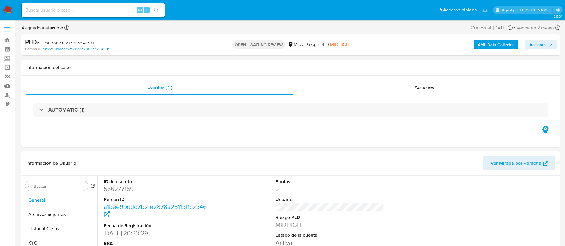
select select "10"
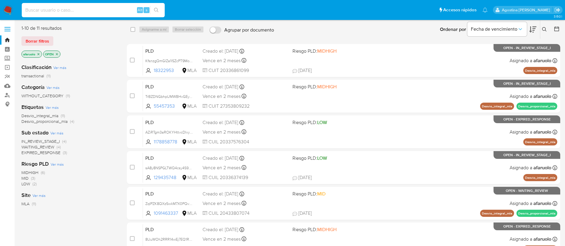
click at [100, 12] on input at bounding box center [93, 10] width 143 height 8
paste input "361165746"
type input "361165746"
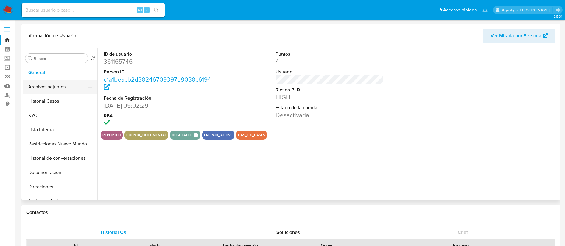
click at [69, 86] on button "Archivos adjuntos" at bounding box center [58, 87] width 70 height 14
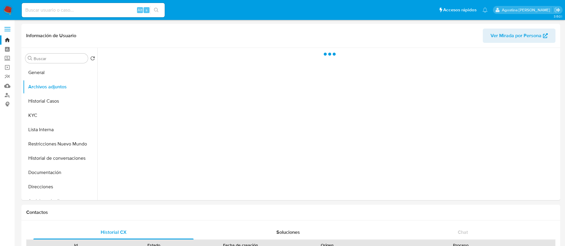
select select "10"
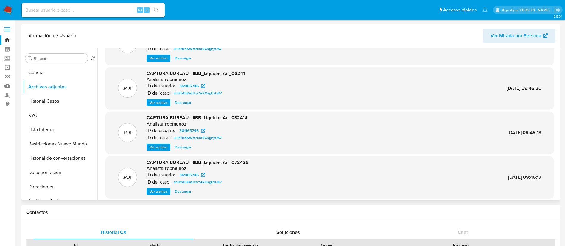
scroll to position [50, 0]
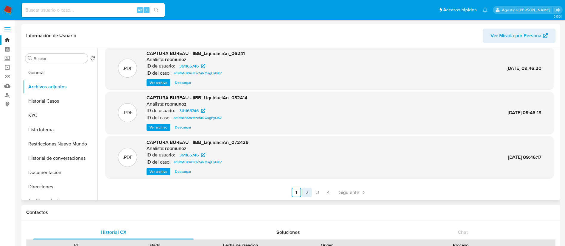
click at [305, 193] on link "2" at bounding box center [307, 193] width 10 height 10
click at [335, 192] on link "3" at bounding box center [334, 193] width 10 height 10
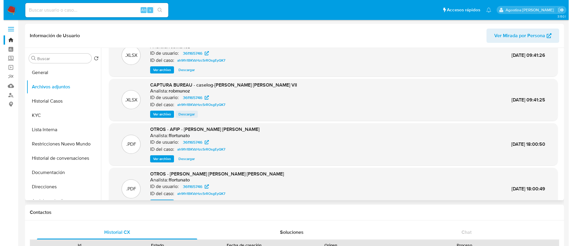
scroll to position [0, 0]
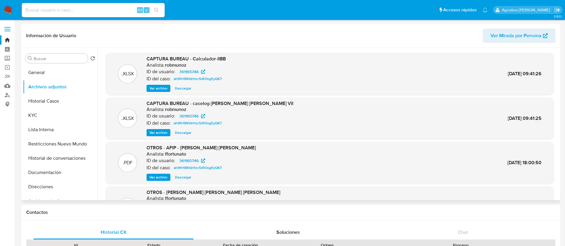
click at [166, 135] on span "Ver archivo" at bounding box center [159, 133] width 18 height 6
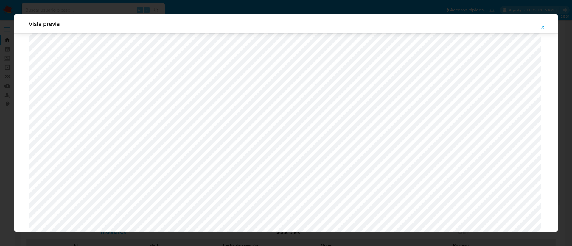
scroll to position [346, 0]
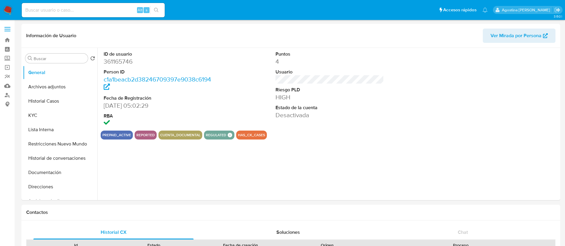
select select "10"
click at [52, 89] on button "Archivos adjuntos" at bounding box center [58, 87] width 70 height 14
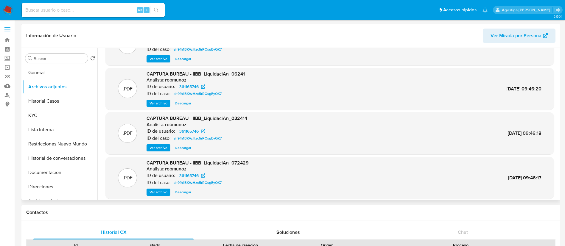
scroll to position [50, 0]
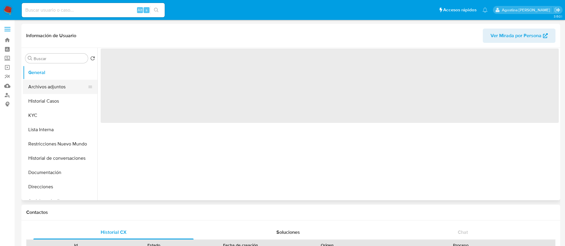
click at [69, 88] on button "Archivos adjuntos" at bounding box center [58, 87] width 70 height 14
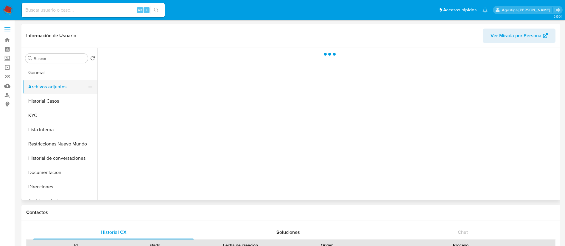
select select "10"
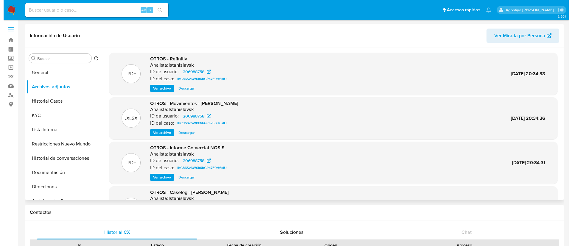
scroll to position [33, 0]
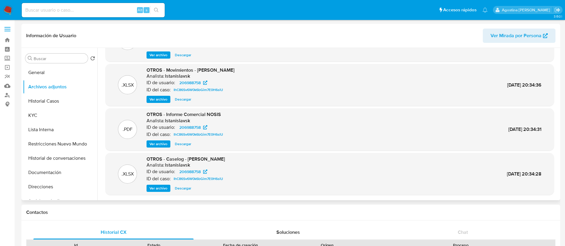
click at [164, 188] on span "Ver archivo" at bounding box center [159, 189] width 18 height 6
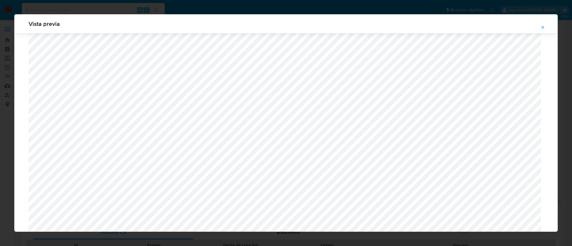
scroll to position [378, 0]
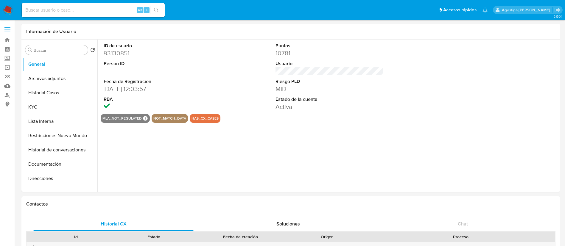
select select "10"
click at [59, 83] on button "Archivos adjuntos" at bounding box center [58, 79] width 70 height 14
select select "10"
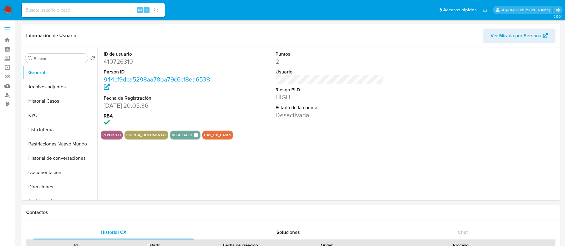
select select "10"
click at [74, 86] on button "Archivos adjuntos" at bounding box center [58, 87] width 70 height 14
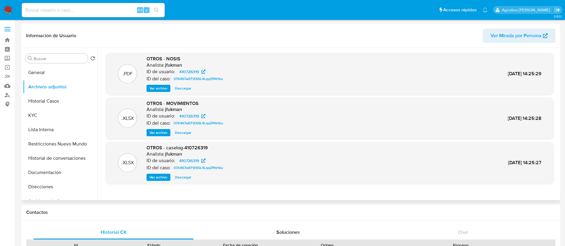
click at [165, 175] on span "Ver archivo" at bounding box center [159, 178] width 18 height 6
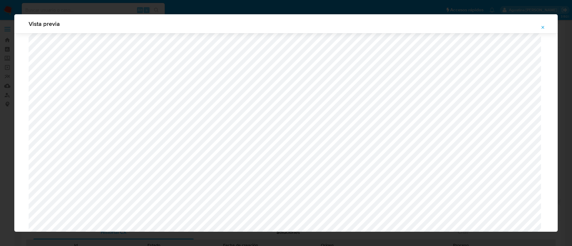
scroll to position [346, 0]
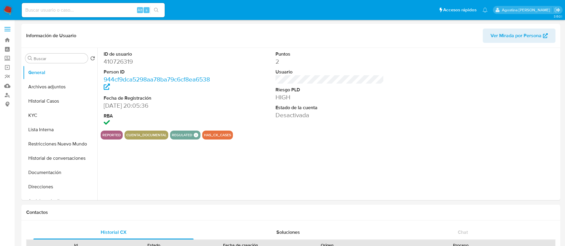
select select "10"
click at [71, 86] on button "Archivos adjuntos" at bounding box center [58, 87] width 70 height 14
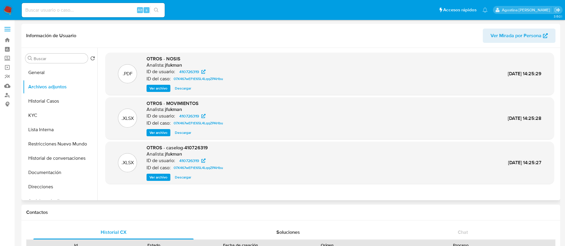
click at [167, 179] on span "Ver archivo" at bounding box center [159, 178] width 18 height 6
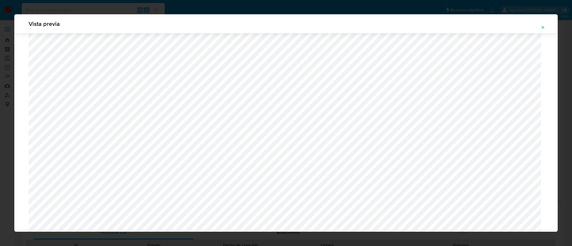
scroll to position [301, 0]
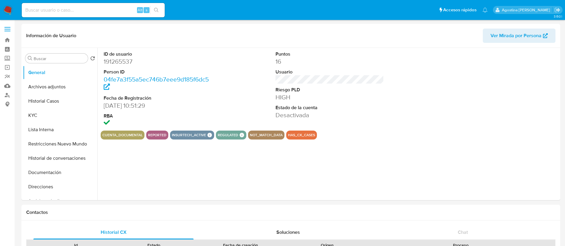
select select "10"
click at [57, 93] on button "Archivos adjuntos" at bounding box center [58, 87] width 70 height 14
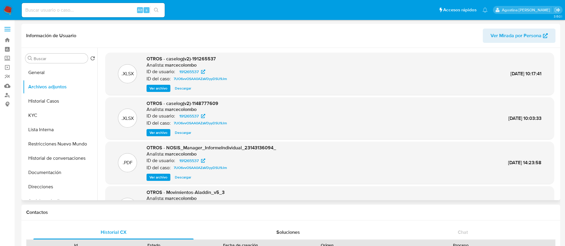
click at [156, 86] on span "Ver archivo" at bounding box center [159, 89] width 18 height 6
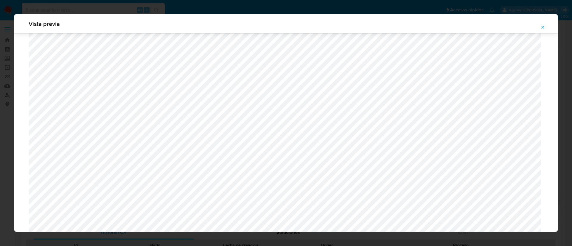
scroll to position [390, 0]
